Goal: Task Accomplishment & Management: Manage account settings

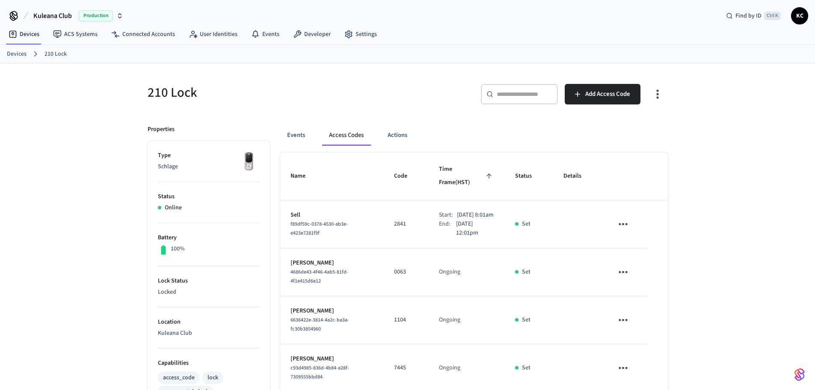
click at [22, 53] on link "Devices" at bounding box center [17, 54] width 20 height 9
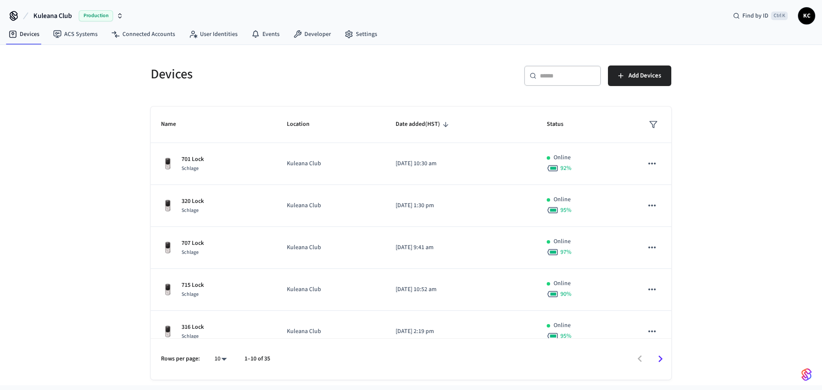
click at [555, 78] on input "text" at bounding box center [568, 75] width 56 height 9
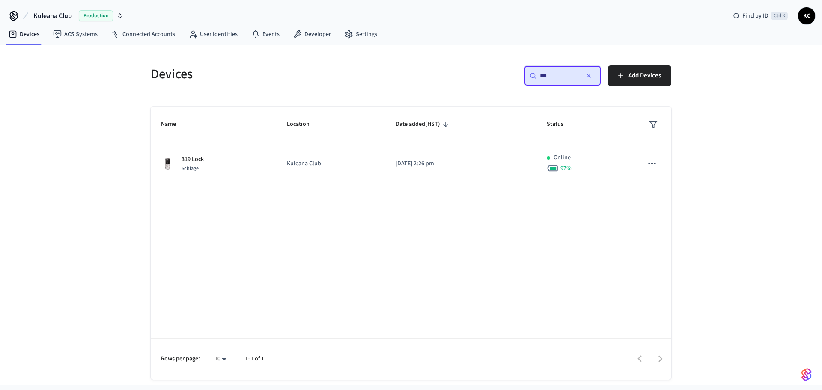
type input "***"
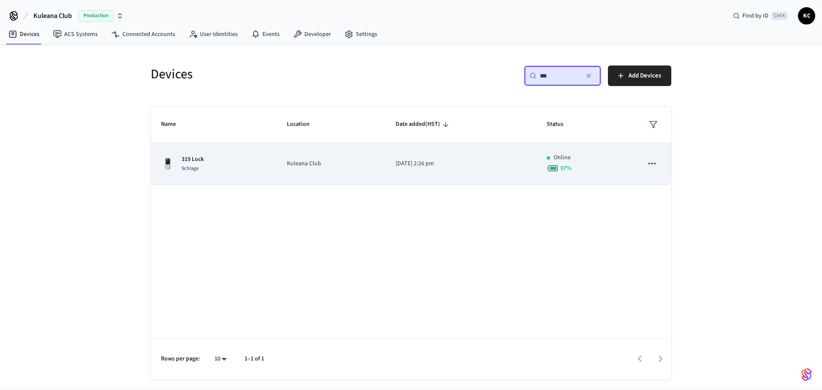
click at [404, 168] on p "[DATE] 2:26 pm" at bounding box center [460, 163] width 131 height 9
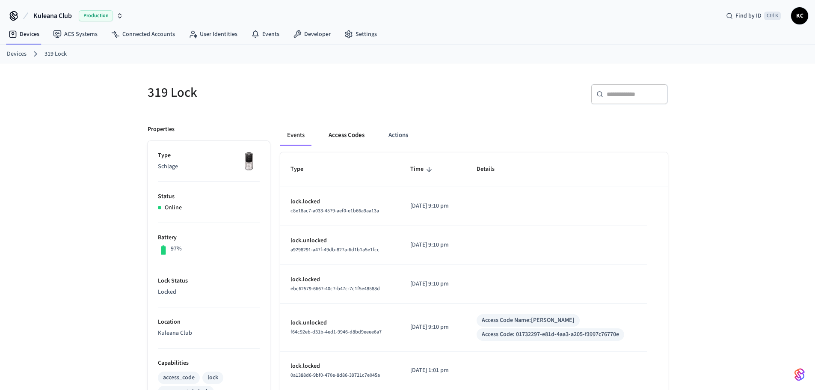
click at [344, 130] on button "Access Codes" at bounding box center [347, 135] width 50 height 21
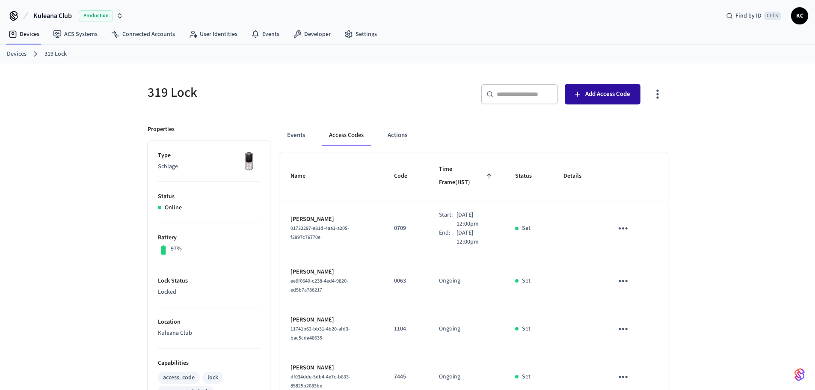
click at [582, 98] on icon "button" at bounding box center [577, 94] width 9 height 9
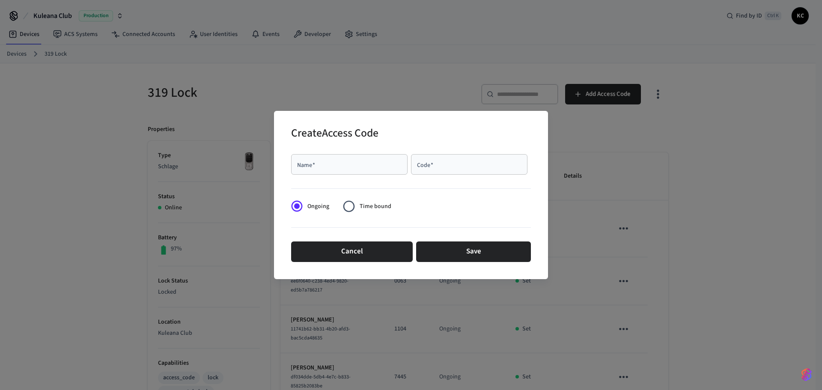
click at [332, 153] on div "Name   * Name   * Code   * Code   *" at bounding box center [411, 164] width 240 height 27
click at [330, 163] on input "Name   *" at bounding box center [349, 164] width 106 height 9
type input "********"
type input "****"
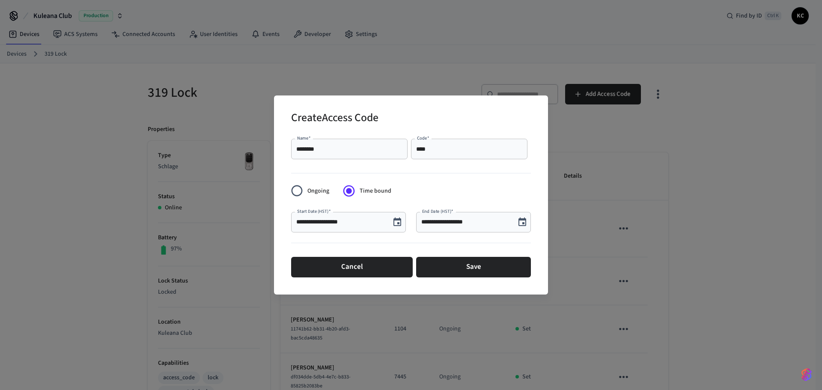
drag, startPoint x: 395, startPoint y: 223, endPoint x: 414, endPoint y: 224, distance: 18.8
click at [396, 225] on icon "Choose date, selected date is Sep 5, 2025" at bounding box center [397, 222] width 10 height 10
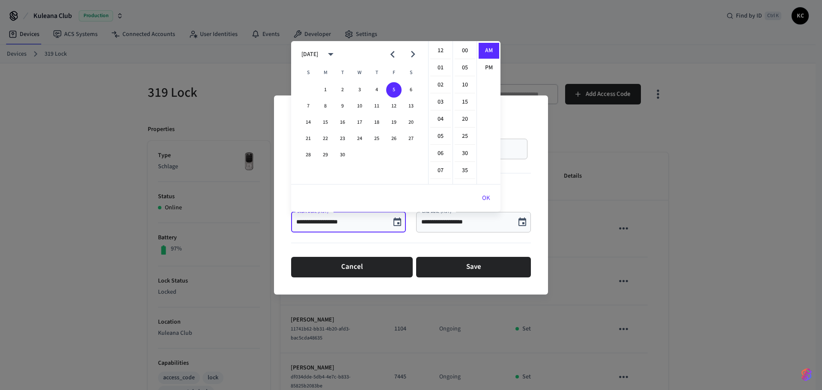
scroll to position [154, 0]
click at [395, 94] on button "5" at bounding box center [393, 89] width 15 height 15
click at [460, 50] on li "00" at bounding box center [464, 51] width 21 height 16
click at [440, 68] on li "10" at bounding box center [440, 68] width 21 height 16
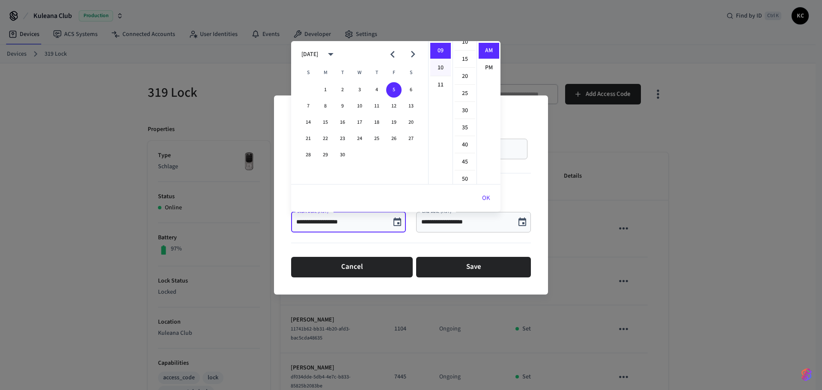
type input "**********"
click at [483, 195] on button "OK" at bounding box center [486, 198] width 29 height 21
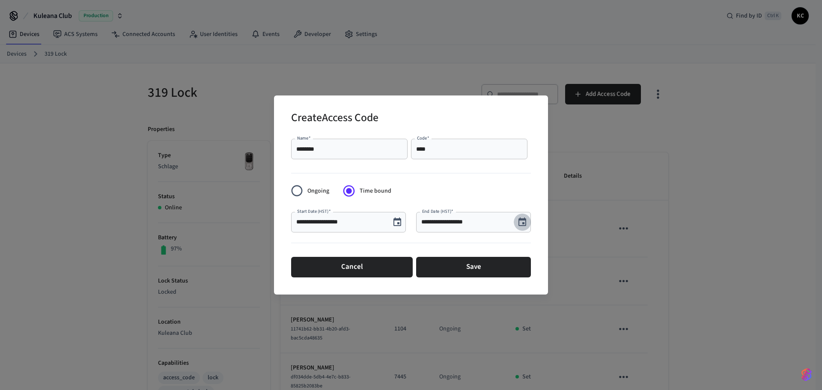
click at [521, 223] on icon "Choose date, selected date is Sep 5, 2025" at bounding box center [522, 222] width 10 height 10
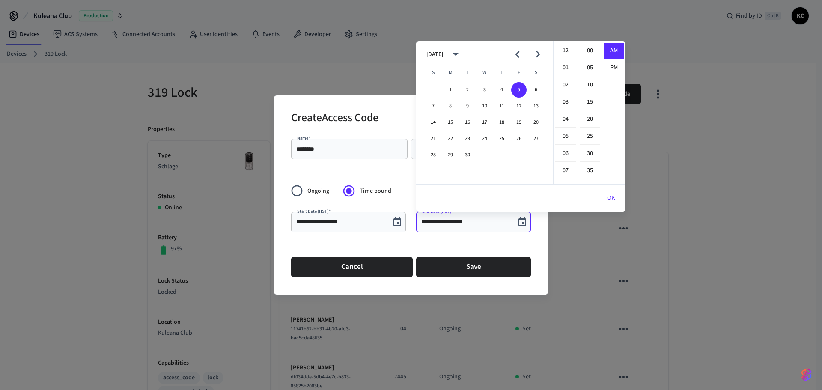
scroll to position [154, 0]
click at [465, 103] on button "9" at bounding box center [467, 105] width 15 height 15
click at [563, 45] on li "12" at bounding box center [565, 51] width 21 height 16
click at [588, 48] on li "00" at bounding box center [589, 51] width 21 height 16
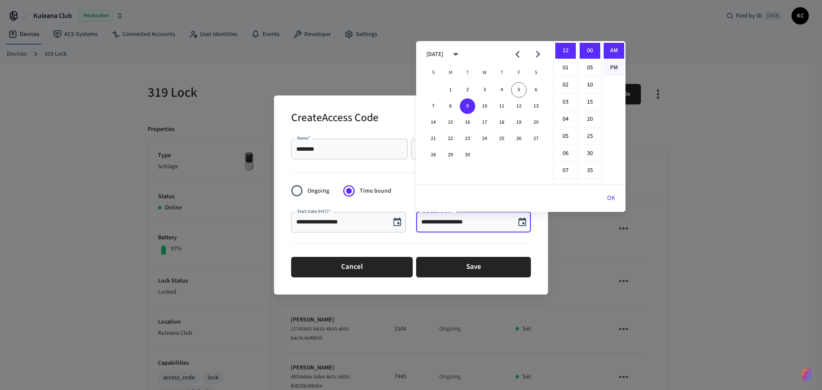
click at [615, 62] on li "PM" at bounding box center [613, 68] width 21 height 16
type input "**********"
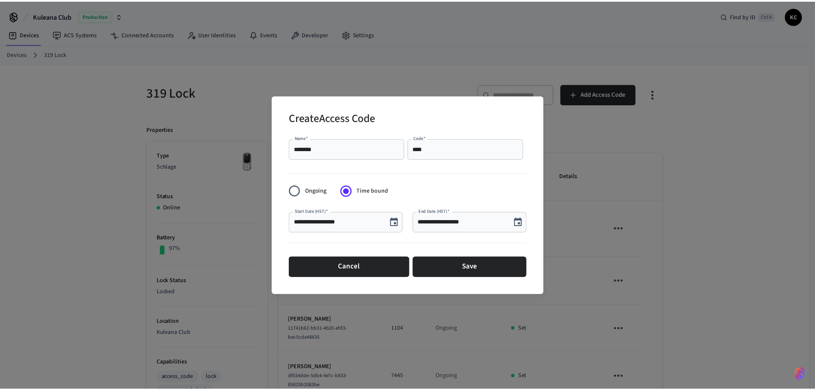
scroll to position [16, 0]
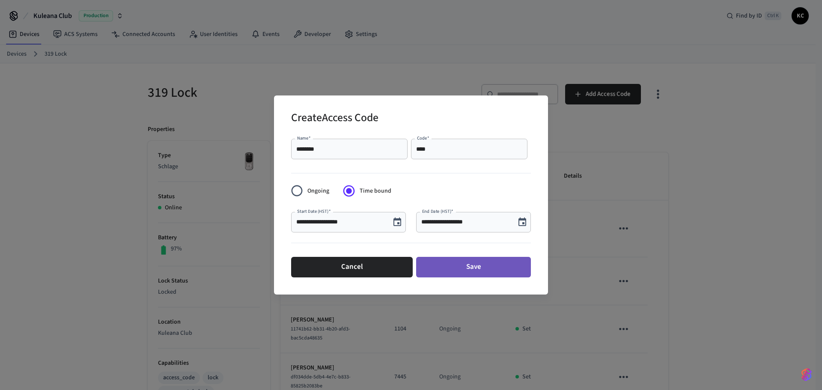
click at [480, 271] on button "Save" at bounding box center [473, 267] width 115 height 21
